Goal: Information Seeking & Learning: Learn about a topic

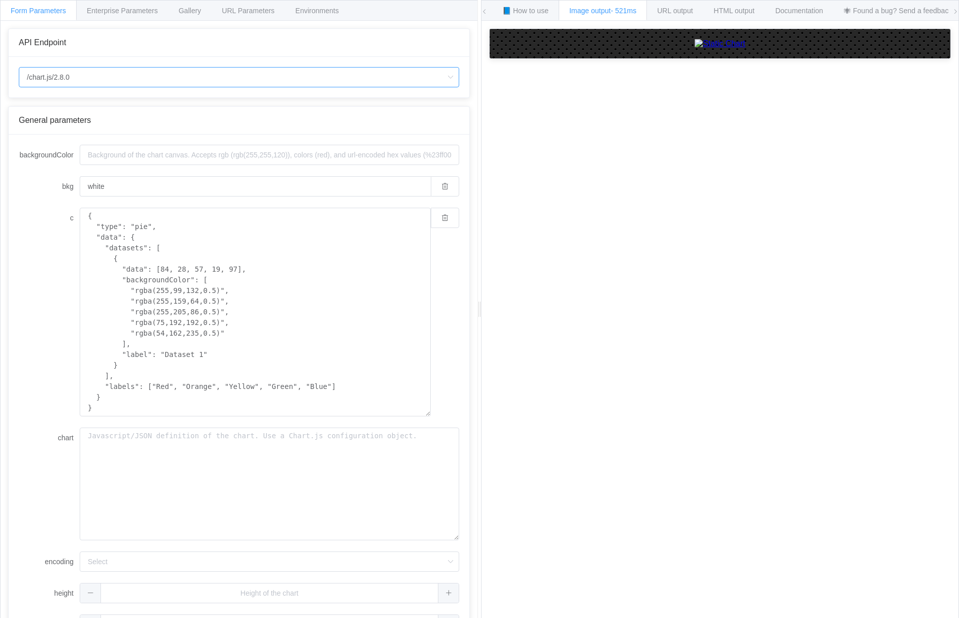
click at [226, 79] on input "/chart.js/2.8.0" at bounding box center [239, 77] width 441 height 20
click at [675, 14] on span "URL output" at bounding box center [675, 11] width 36 height 8
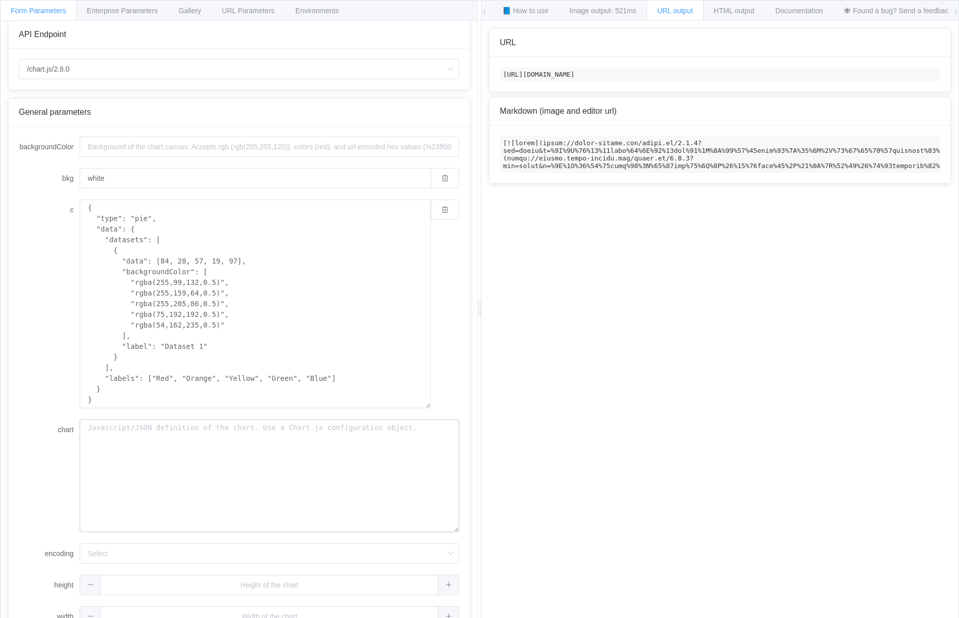
scroll to position [30, 0]
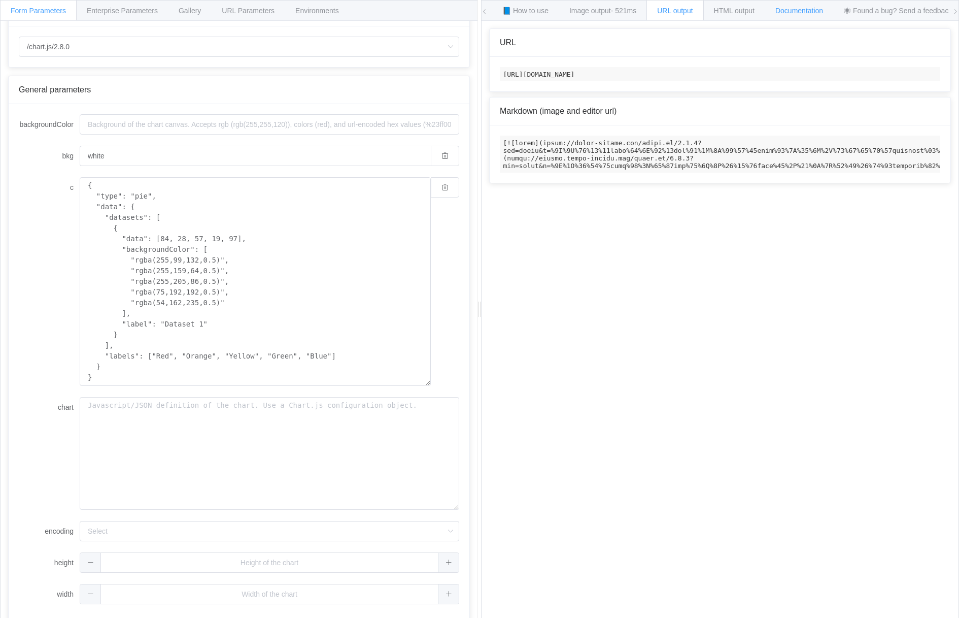
click at [807, 14] on span "Documentation" at bounding box center [800, 11] width 48 height 8
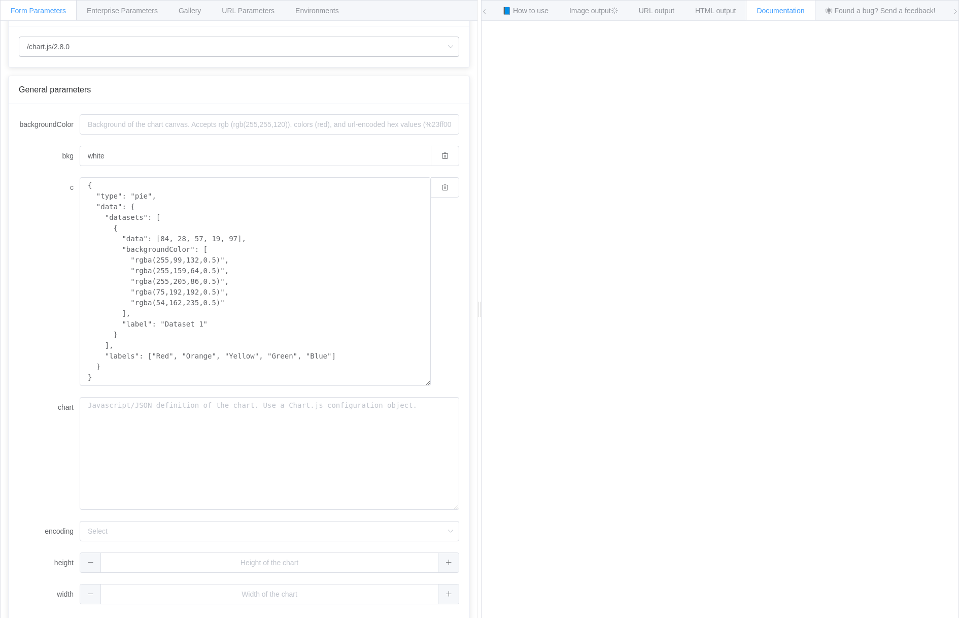
drag, startPoint x: 96, startPoint y: 38, endPoint x: 104, endPoint y: 37, distance: 7.6
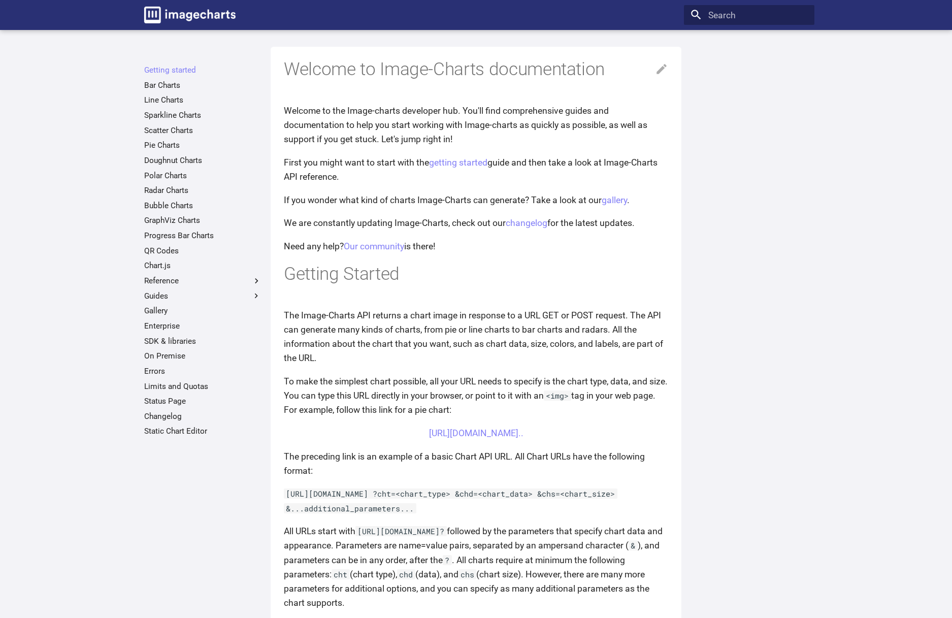
scroll to position [326, 0]
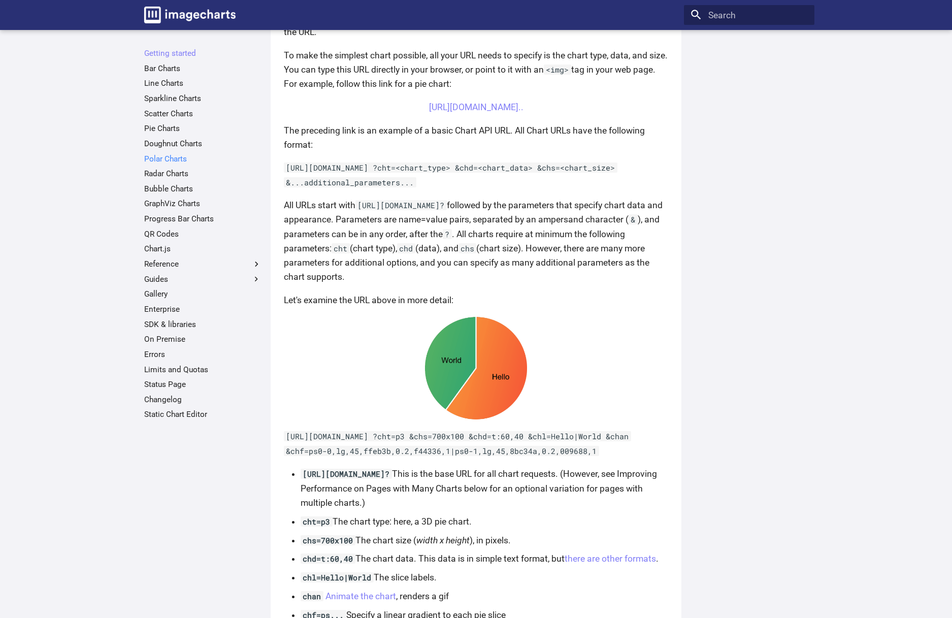
click at [216, 157] on link "Polar Charts" at bounding box center [202, 159] width 117 height 10
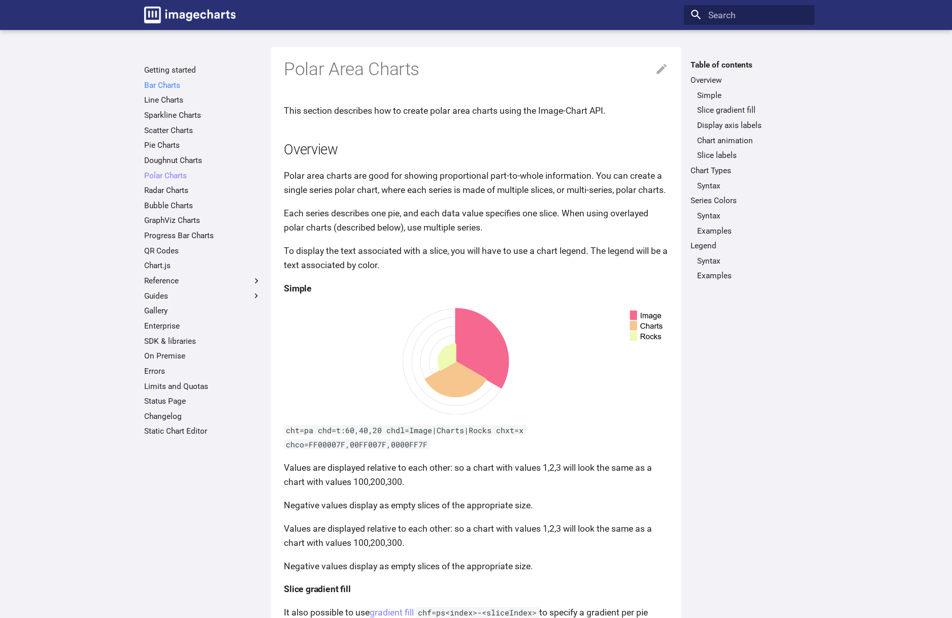
click at [166, 86] on link "Bar Charts" at bounding box center [202, 85] width 117 height 10
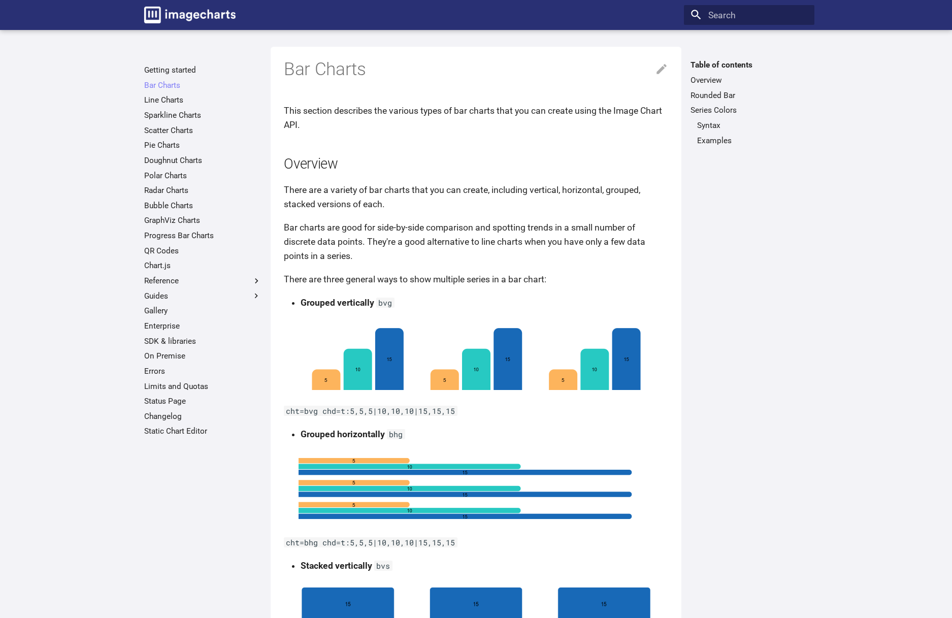
click at [175, 97] on link "Line Charts" at bounding box center [202, 100] width 117 height 10
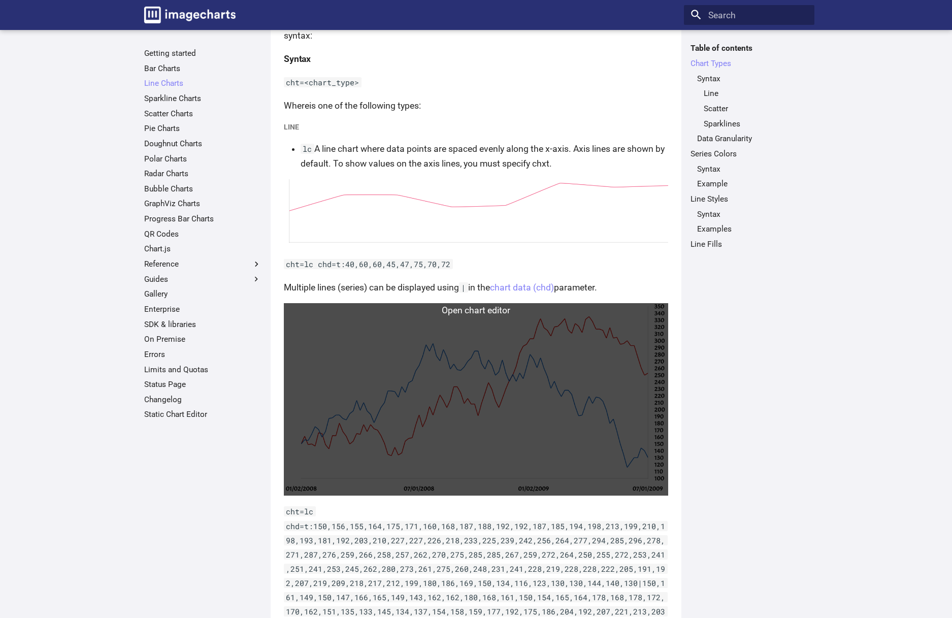
scroll to position [196, 0]
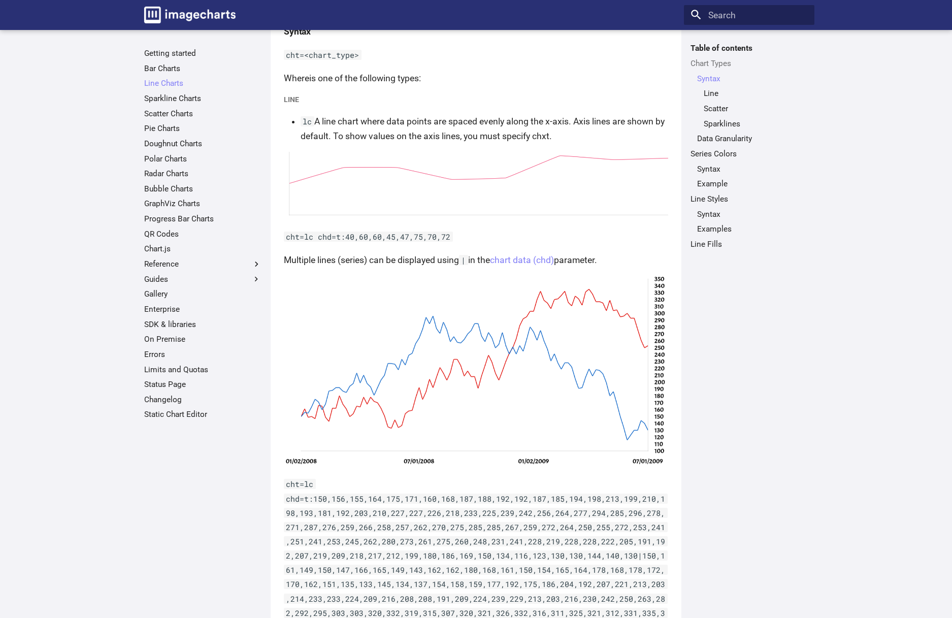
click at [177, 212] on ul "Getting started Bar Charts Line Charts Line Charts Table of contents Chart Type…" at bounding box center [203, 233] width 130 height 371
click at [172, 215] on link "Progress Bar Charts" at bounding box center [202, 219] width 117 height 10
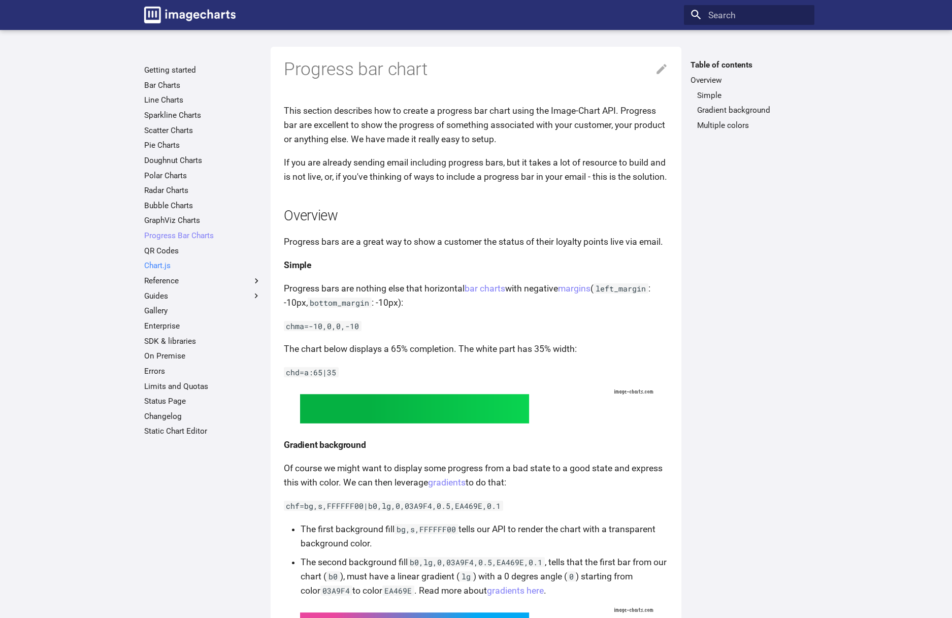
click at [165, 262] on link "Chart.js" at bounding box center [202, 265] width 117 height 10
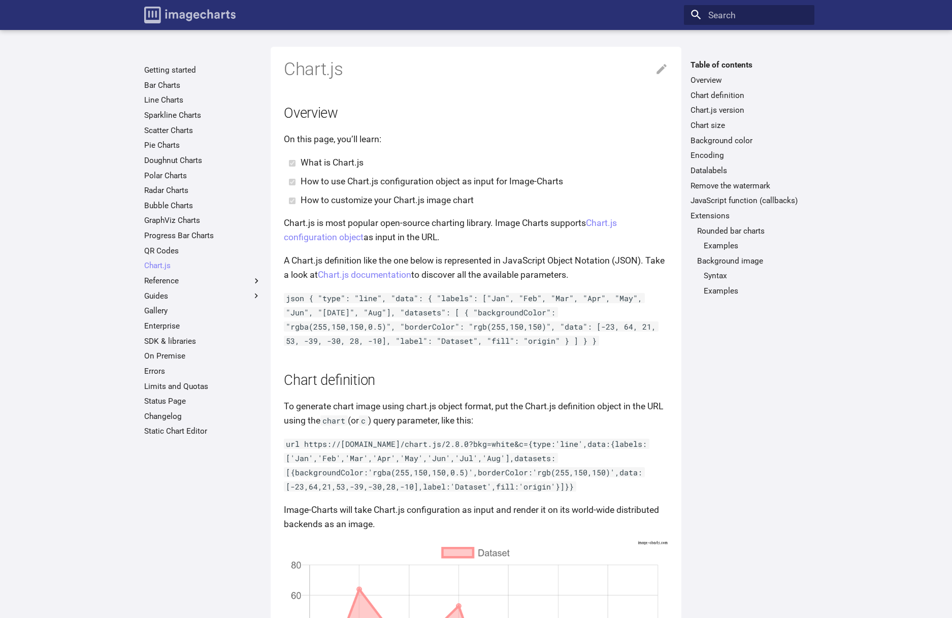
click at [207, 16] on img "Image-Charts documentation" at bounding box center [189, 15] width 91 height 17
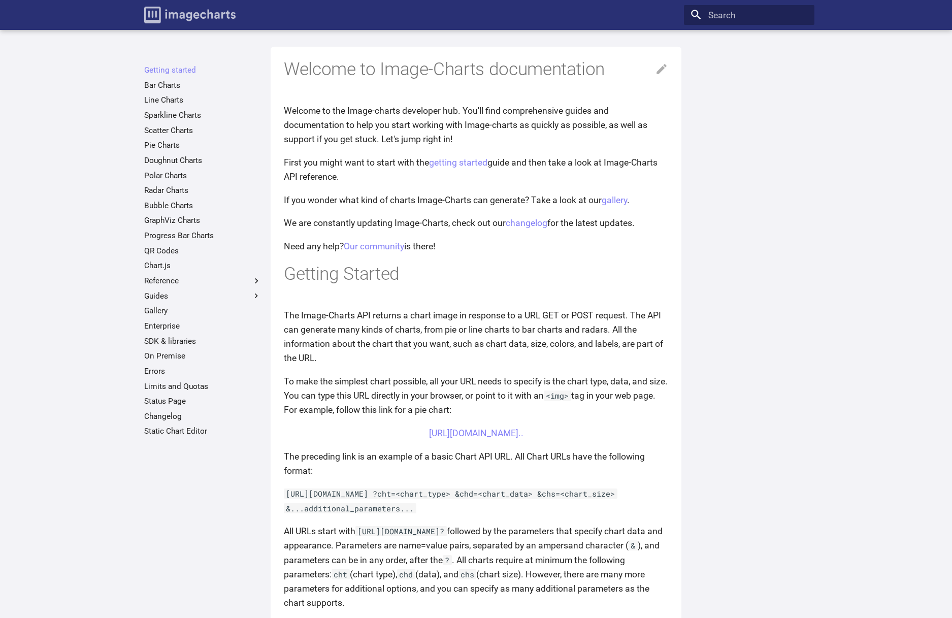
click at [185, 13] on img "Image-Charts documentation" at bounding box center [189, 15] width 91 height 17
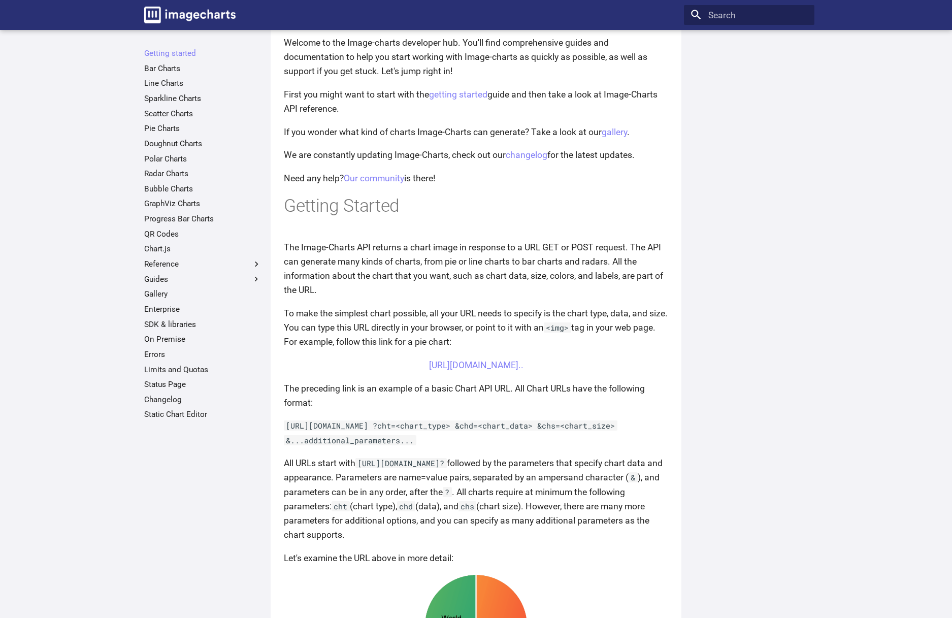
scroll to position [82, 0]
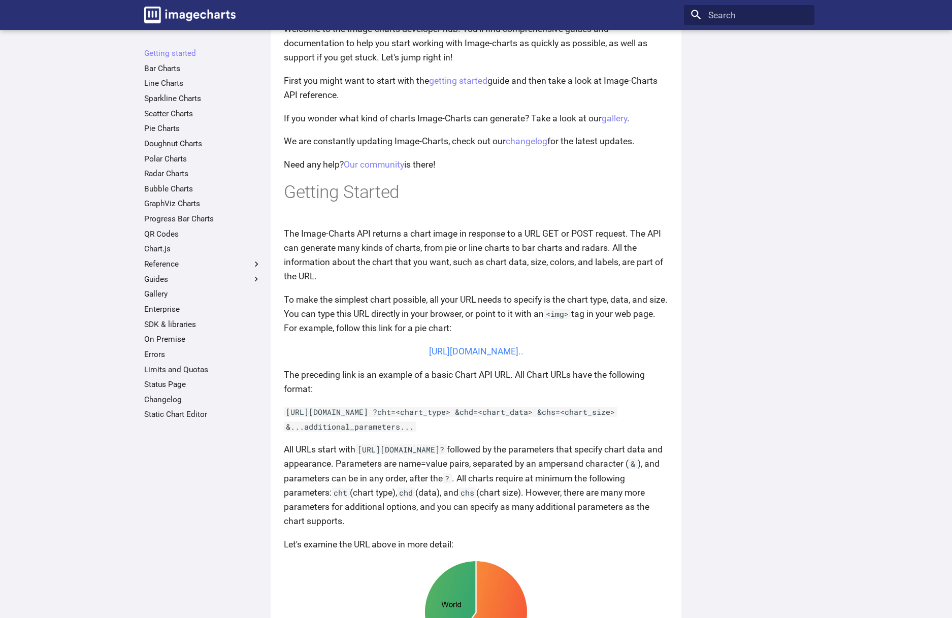
click at [489, 354] on link "[URL][DOMAIN_NAME].." at bounding box center [476, 351] width 94 height 10
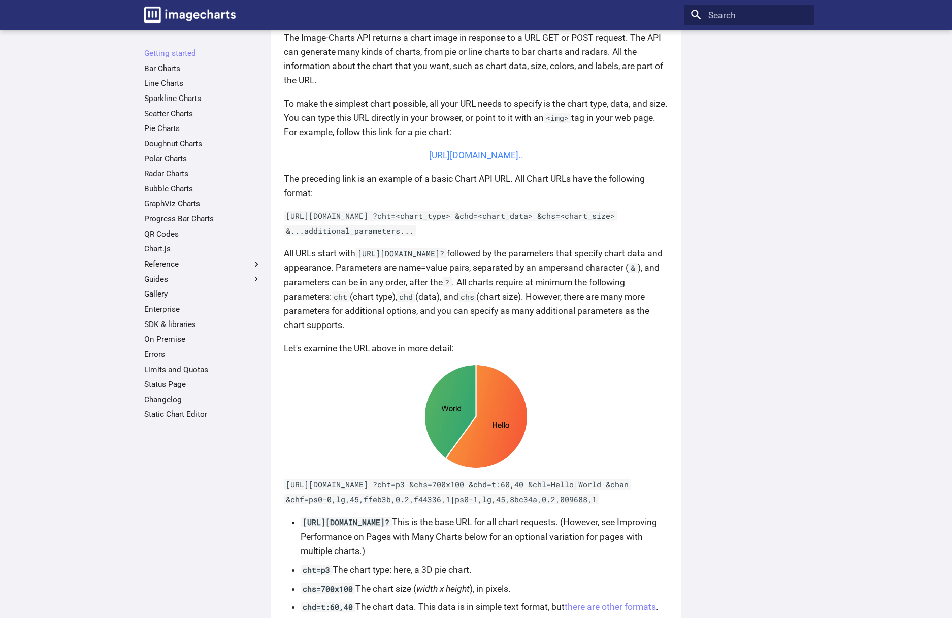
scroll to position [0, 0]
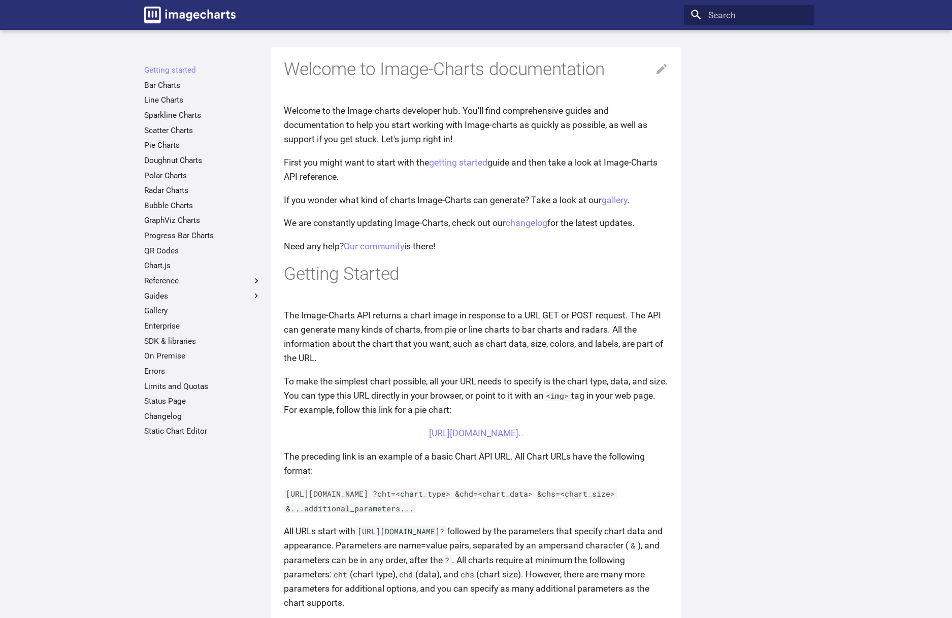
click at [140, 119] on li "Sparkline Charts" at bounding box center [203, 115] width 130 height 10
click at [164, 115] on link "Sparkline Charts" at bounding box center [202, 115] width 117 height 10
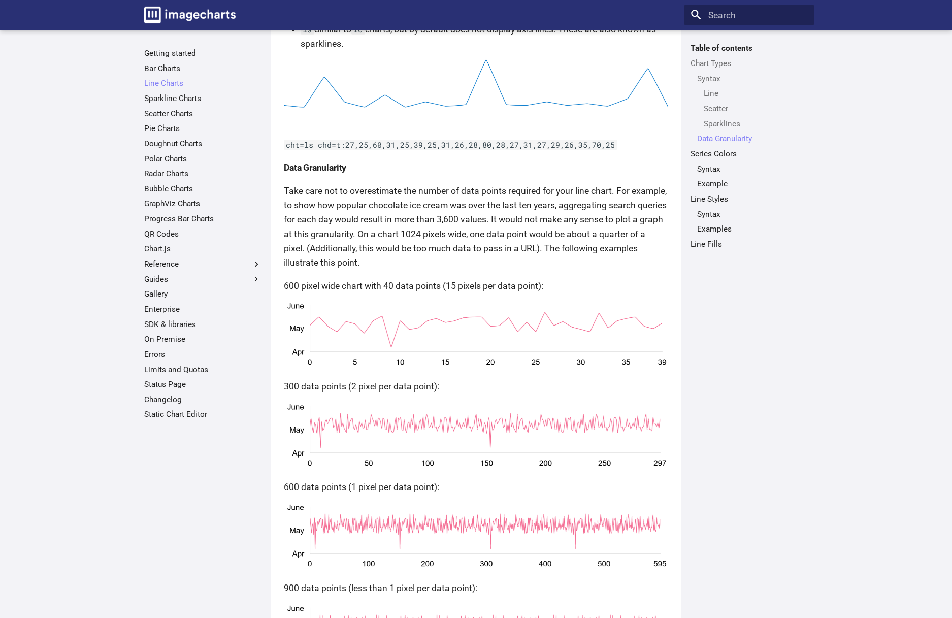
scroll to position [1481, 0]
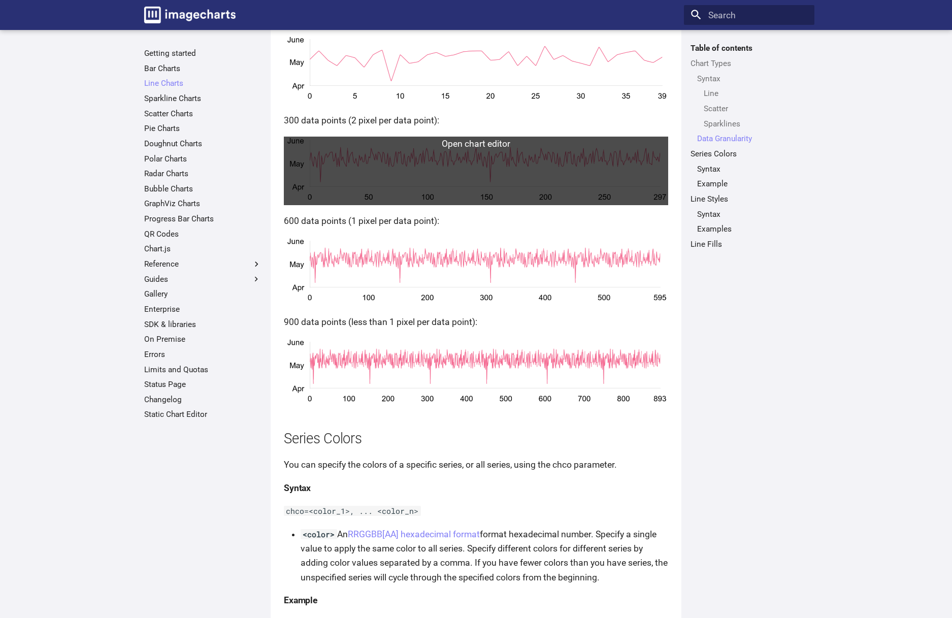
click at [577, 179] on link at bounding box center [476, 171] width 384 height 69
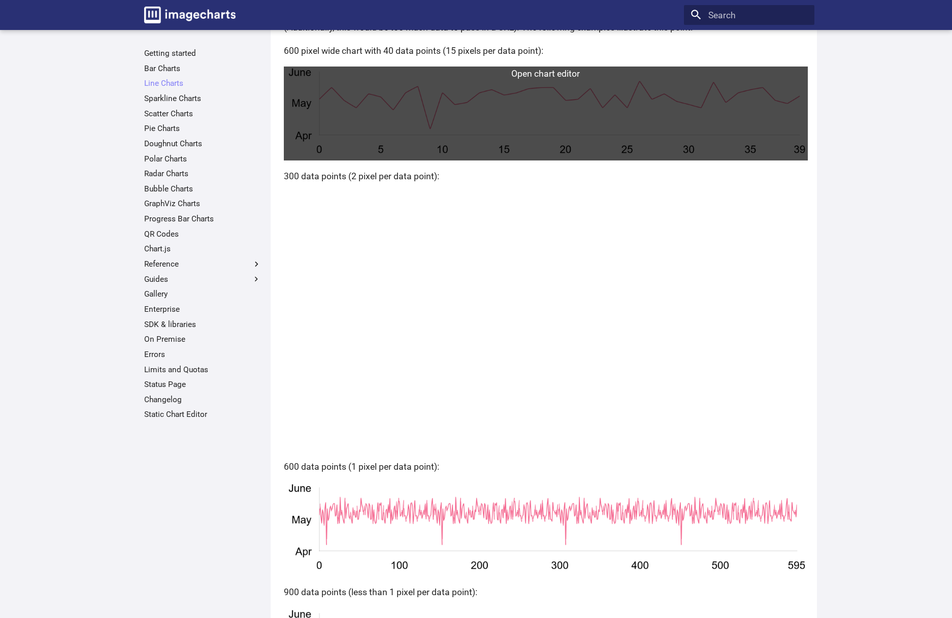
click at [591, 125] on link at bounding box center [546, 112] width 524 height 93
